Goal: Information Seeking & Learning: Learn about a topic

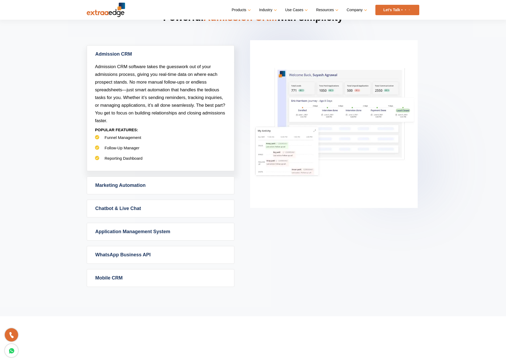
scroll to position [234, 0]
click at [157, 188] on link "Marketing Automation" at bounding box center [160, 184] width 147 height 17
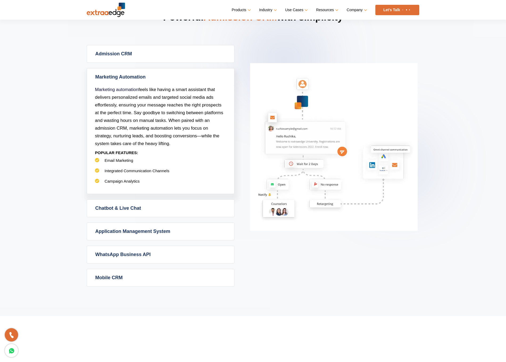
click at [145, 207] on link "Chatbot & Live Chat" at bounding box center [160, 207] width 147 height 17
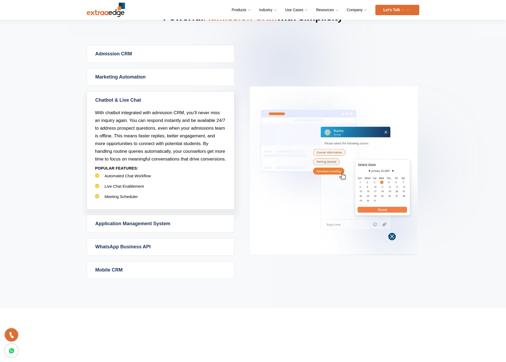
click at [141, 229] on link "Application Management System" at bounding box center [160, 223] width 147 height 17
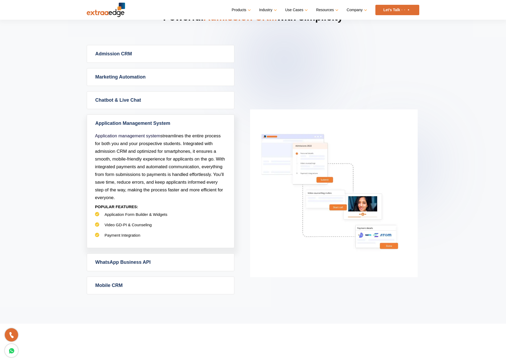
click at [134, 263] on link "WhatsApp Business API" at bounding box center [160, 261] width 147 height 17
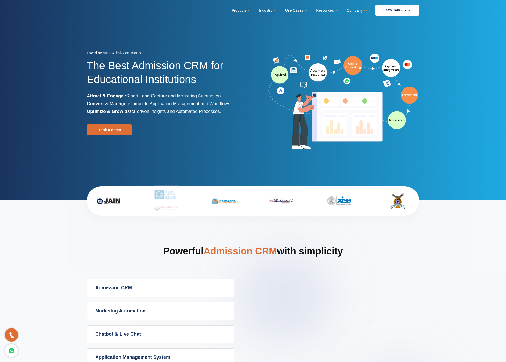
scroll to position [0, 0]
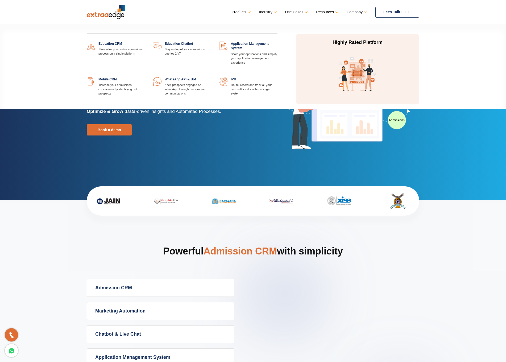
click at [244, 10] on link "Products" at bounding box center [241, 12] width 18 height 8
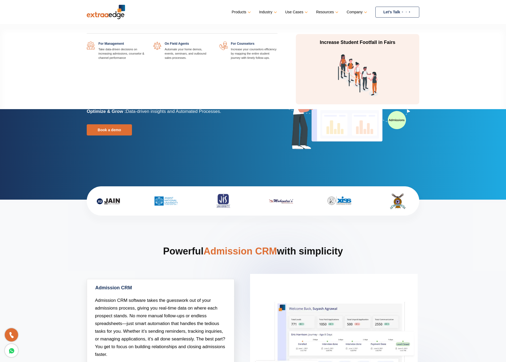
click at [145, 41] on link at bounding box center [145, 41] width 0 height 0
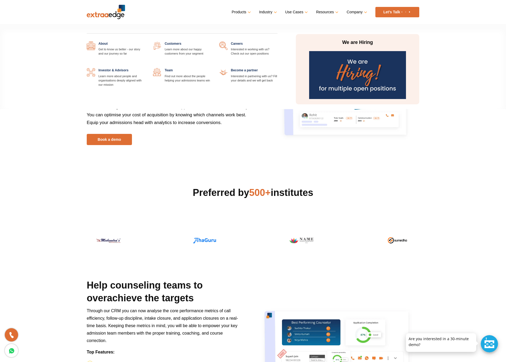
click at [355, 10] on link "Company" at bounding box center [355, 12] width 19 height 8
click at [211, 41] on link at bounding box center [211, 41] width 0 height 0
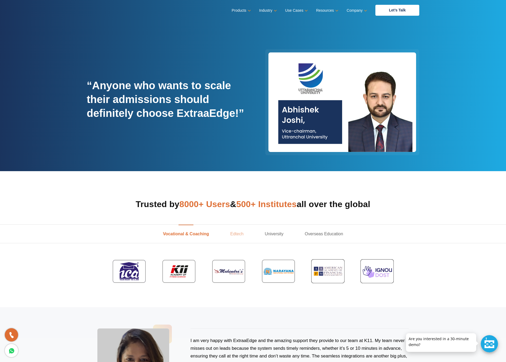
click at [235, 230] on link "Edtech" at bounding box center [236, 233] width 35 height 18
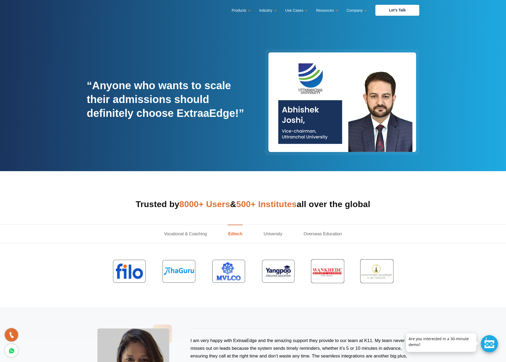
click at [281, 272] on img at bounding box center [277, 271] width 41 height 32
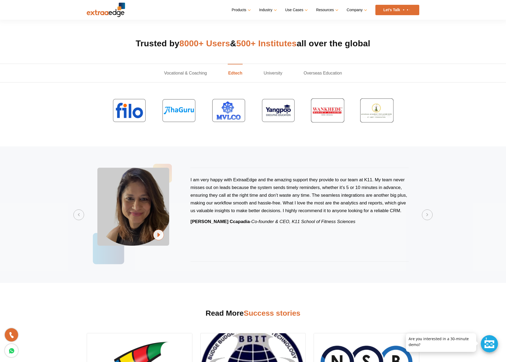
scroll to position [174, 0]
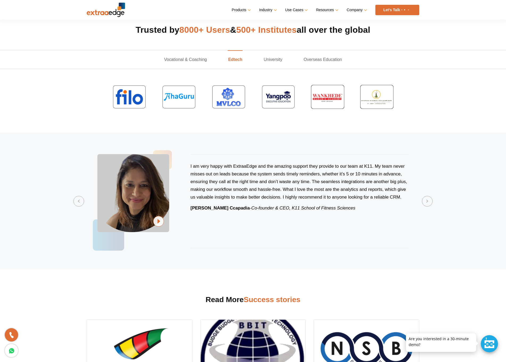
click at [177, 104] on img at bounding box center [179, 97] width 42 height 32
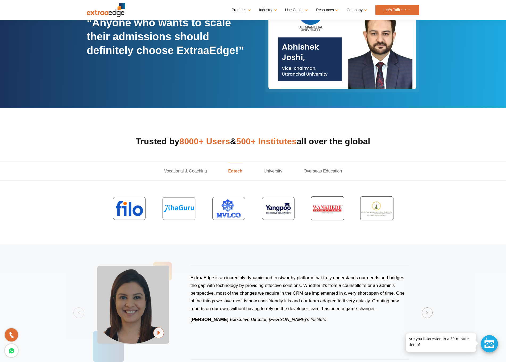
scroll to position [62, 0]
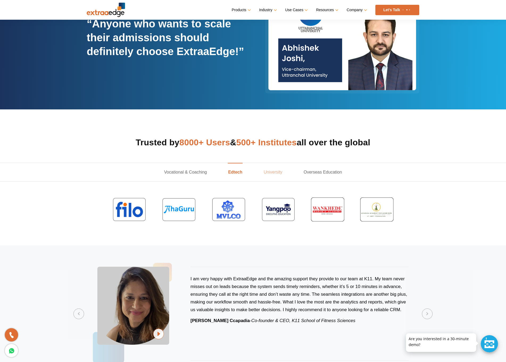
click at [280, 171] on link "University" at bounding box center [273, 172] width 40 height 18
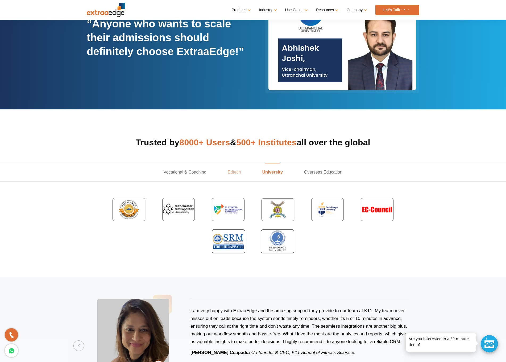
click at [237, 172] on link "Edtech" at bounding box center [234, 172] width 35 height 18
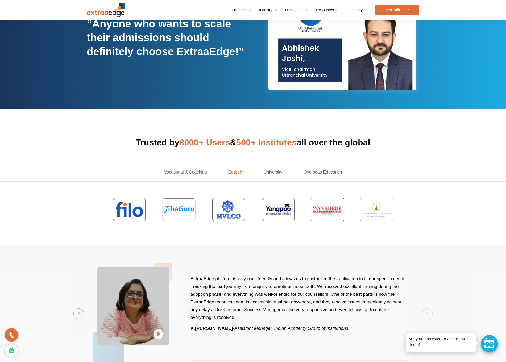
click at [130, 210] on img at bounding box center [128, 209] width 41 height 32
